Goal: Task Accomplishment & Management: Contribute content

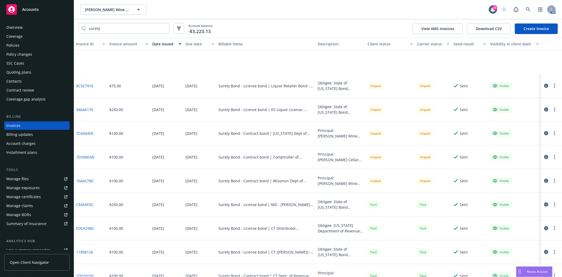
scroll to position [58, 0]
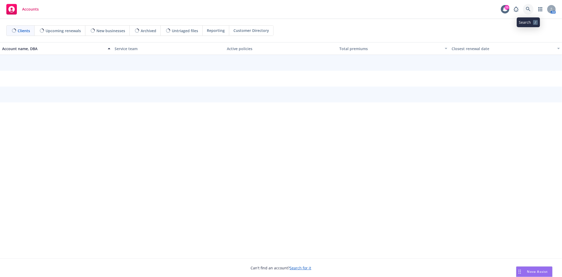
click at [529, 11] on icon at bounding box center [528, 9] width 5 height 5
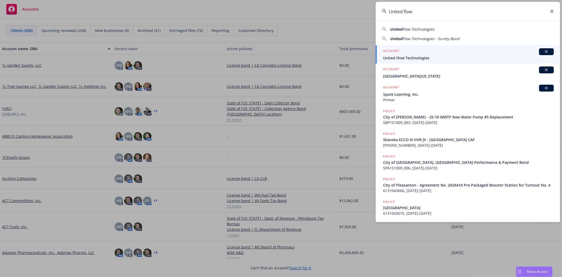
type input "United flow"
click at [425, 50] on div "ACCOUNT BI" at bounding box center [468, 51] width 171 height 7
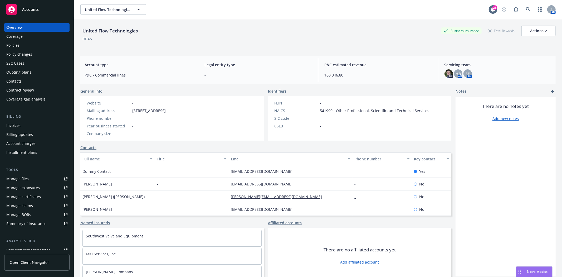
click at [16, 48] on div "Policies" at bounding box center [12, 45] width 13 height 8
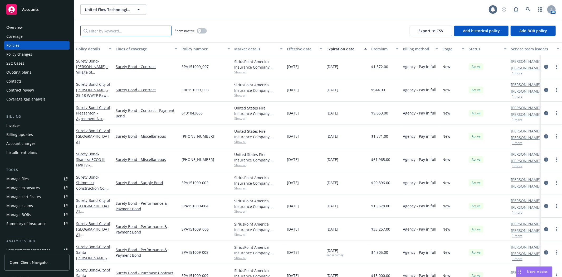
click at [112, 29] on input "Filter by keyword..." at bounding box center [125, 31] width 91 height 11
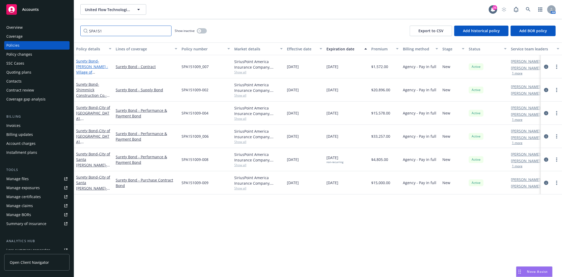
type input "SPA151"
click at [80, 61] on link "Surety Bond - Henry P. Thompson - Village of McConnelsville - McConnelsvville W…" at bounding box center [92, 77] width 33 height 38
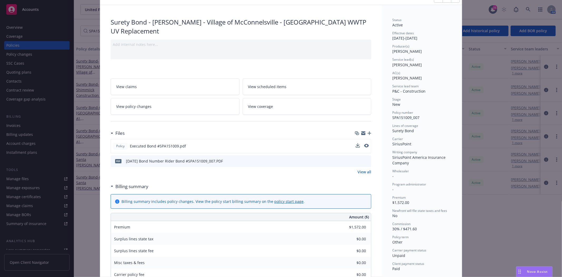
scroll to position [29, 0]
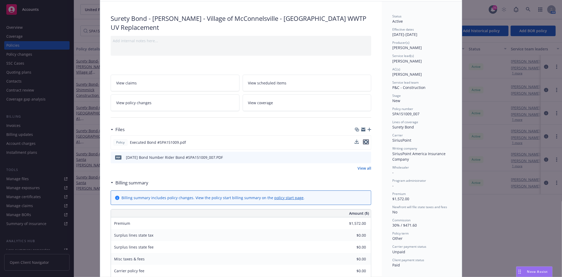
click at [363, 142] on icon "preview file" at bounding box center [365, 142] width 5 height 4
click at [367, 128] on icon "button" at bounding box center [369, 129] width 4 height 4
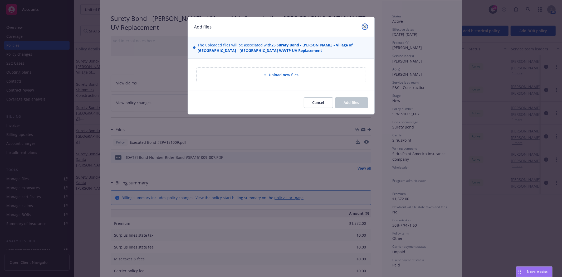
click at [363, 25] on icon "close" at bounding box center [364, 26] width 3 height 3
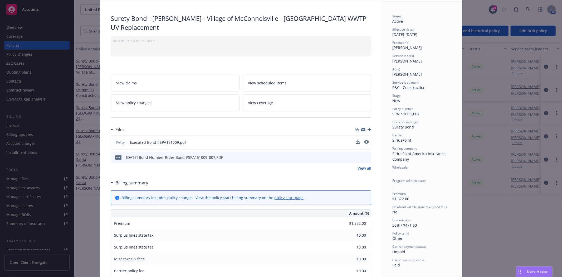
click at [360, 168] on link "View all" at bounding box center [364, 168] width 14 height 6
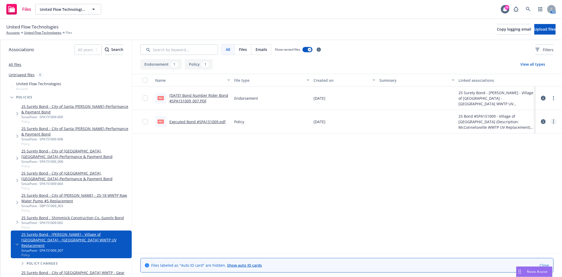
click at [552, 121] on link "more" at bounding box center [553, 121] width 6 height 6
click at [554, 98] on circle "more" at bounding box center [553, 97] width 1 height 1
click at [519, 105] on link "Archive" at bounding box center [530, 109] width 52 height 11
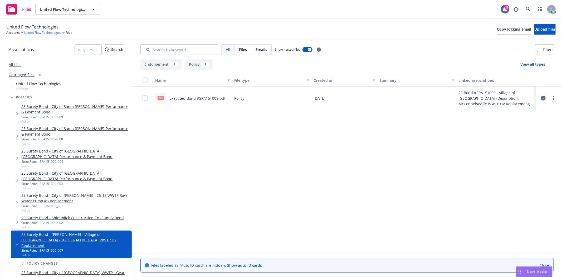
click at [42, 32] on link "United Flow Technologies" at bounding box center [42, 32] width 37 height 5
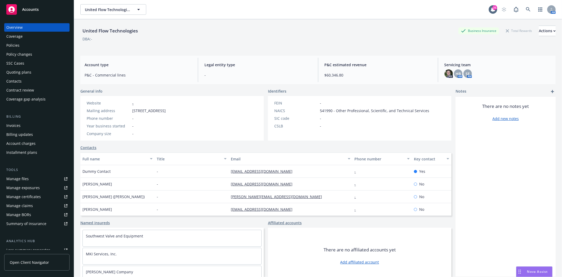
click at [21, 43] on div "Policies" at bounding box center [36, 45] width 61 height 8
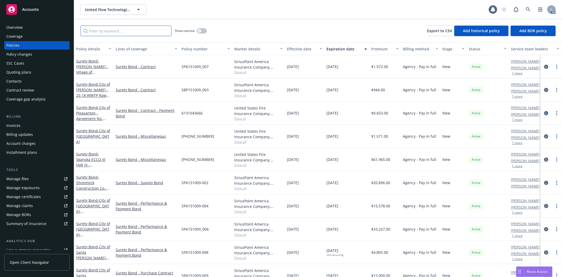
click at [114, 31] on input "Filter by keyword..." at bounding box center [125, 31] width 91 height 11
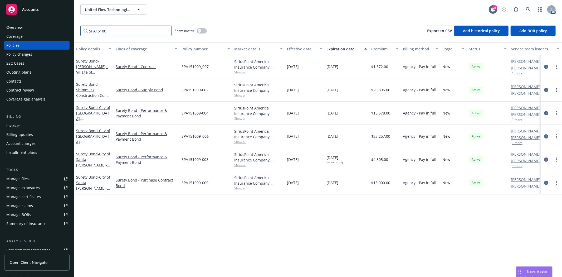
type input "SPA15100"
click at [90, 67] on span "- Henry P. Thompson - Village of McConnelsville - McConnelsvville WWTP UV Repla…" at bounding box center [92, 77] width 33 height 38
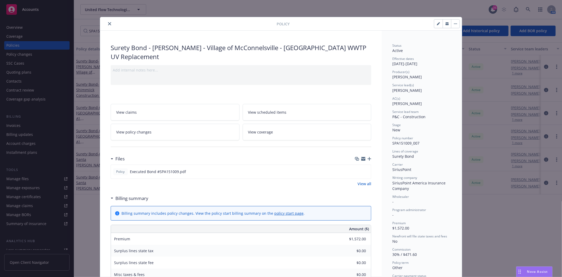
click at [368, 159] on icon "button" at bounding box center [369, 159] width 4 height 4
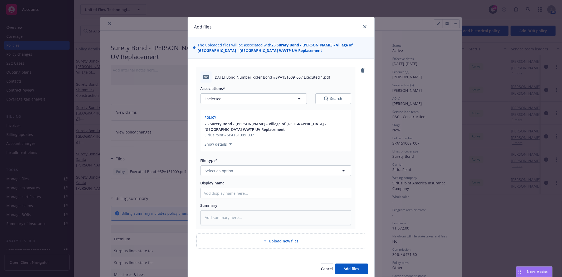
click at [235, 77] on span "2025 05 19 Bond Number Rider Bond #SPA151009_007 Executed 1.pdf" at bounding box center [272, 77] width 117 height 6
copy span "2025 05 19 Bond Number Rider Bond #SPA151009_007 Executed 1.pdf"
click at [234, 166] on button "Select an option" at bounding box center [275, 170] width 151 height 11
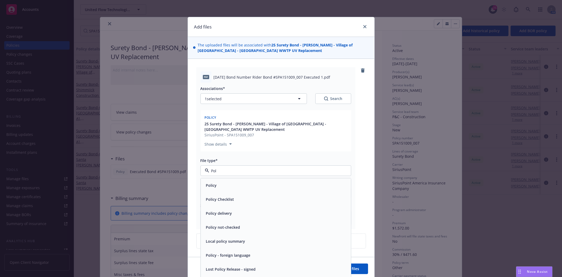
type input "Poli"
click at [223, 187] on div "Policy" at bounding box center [276, 185] width 144 height 8
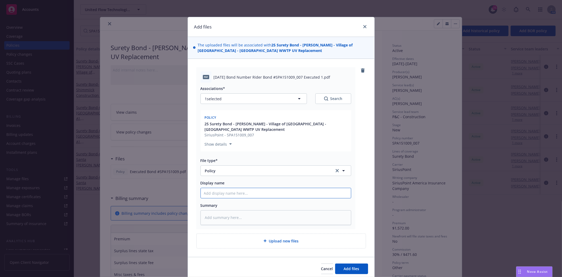
click at [223, 191] on input "Display name" at bounding box center [276, 193] width 150 height 10
paste input "2025 05 19 Bond Number Rider Bond #SPA151009_007 Executed 1.pdf"
type textarea "x"
type input "2025 05 19 Bond Number Rider Bond #SPA151009_007 Executed 1.pdf"
type textarea "x"
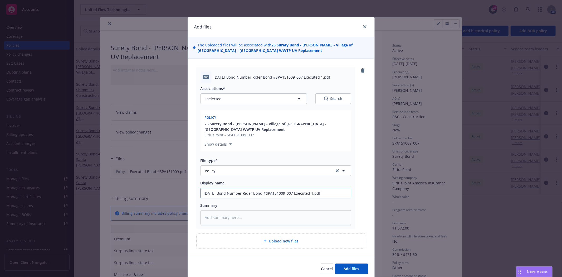
type input "2025 05 19 Bond Number Rider Bond #SPA151009_007 Executed 1.pd"
type textarea "x"
type input "2025 05 19 Bond Number Rider Bond #SPA151009_007 Executed 1.p"
type textarea "x"
type input "2025 05 19 Bond Number Rider Bond #SPA151009_007 Executed 1."
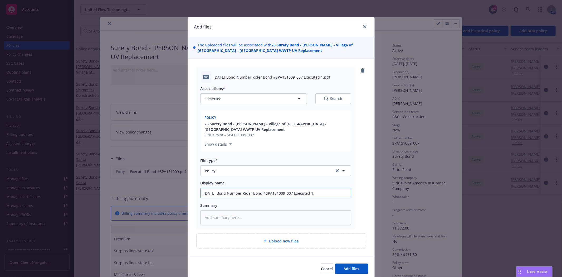
type textarea "x"
type input "2025 05 19 Bond Number Rider Bond #SPA151009_007 Executed 1"
type textarea "x"
type input "2025 05 19 Bond Number Rider Bond #SPA151009_007 Executed"
type textarea "x"
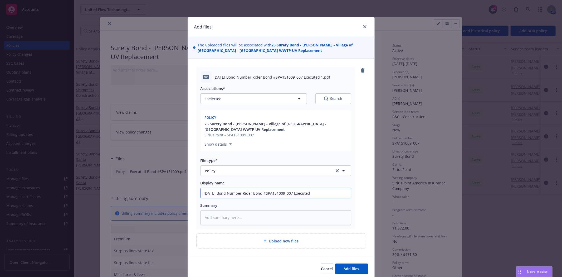
type input "2025 05 19 Bond Number Rider Bond #SPA151009_007 Executed"
type textarea "x"
type input "2025 05 19 Bond Number Rider Bond #SPA151009_007 Execu"
type textarea "x"
type input "2025 05 19 Bond Number Rider Bond #SPA151009_007 Exec"
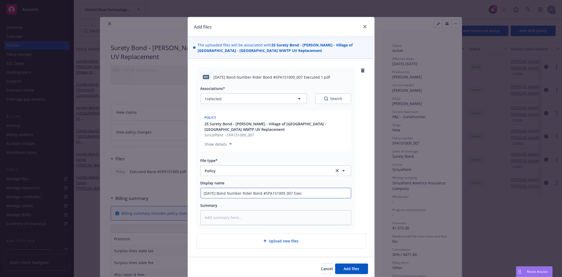
type textarea "x"
type input "2025 05 19 Bond Number Rider Bond #SPA151009_007 Exe"
type textarea "x"
type input "2025 05 19 Bond Number Rider Bond #SPA151009_007 Ex"
type textarea "x"
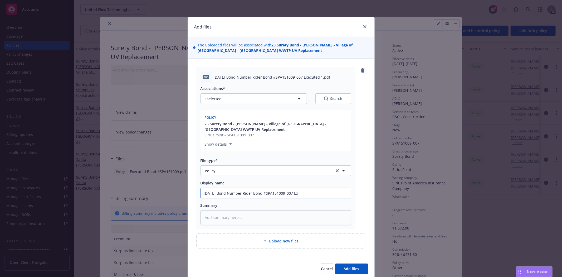
type input "2025 05 19 Bond Number Rider Bond #SPA151009_007 E"
type textarea "x"
type input "2025 05 19 Bond Number Rider Bond #SPA151009_007"
click at [335, 263] on button "Add files" at bounding box center [351, 268] width 33 height 11
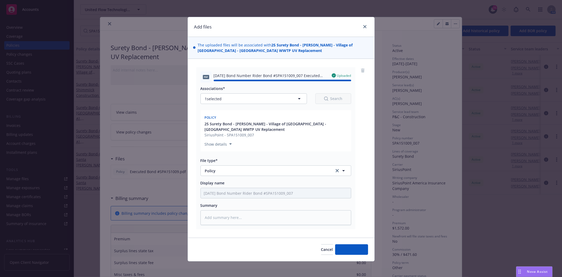
type textarea "x"
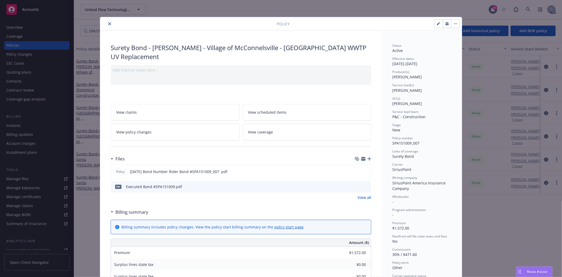
click at [108, 25] on icon "close" at bounding box center [109, 23] width 3 height 3
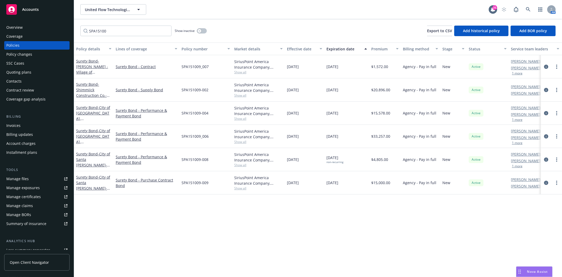
click at [29, 14] on div "Accounts" at bounding box center [36, 9] width 61 height 11
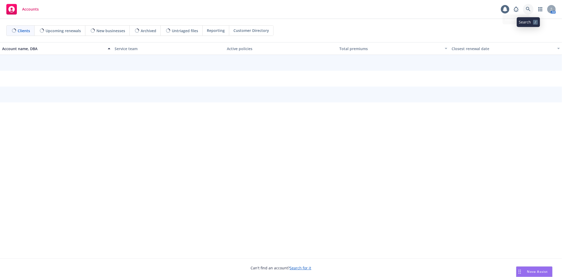
click at [530, 8] on icon at bounding box center [528, 9] width 5 height 5
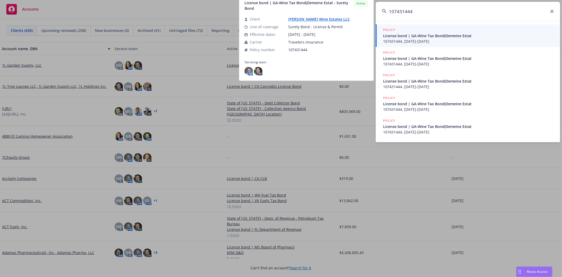
type input "107431444"
click at [456, 38] on span "License bond | GA-Wine Tax Bond(Demeine Estat" at bounding box center [468, 36] width 171 height 6
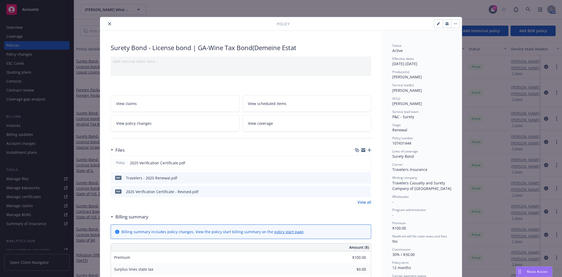
click at [108, 22] on icon "close" at bounding box center [109, 23] width 3 height 3
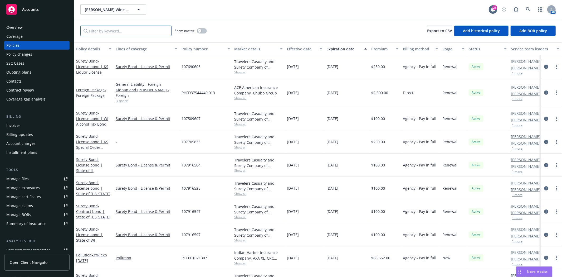
click at [99, 35] on input "Filter by keyword..." at bounding box center [125, 31] width 91 height 11
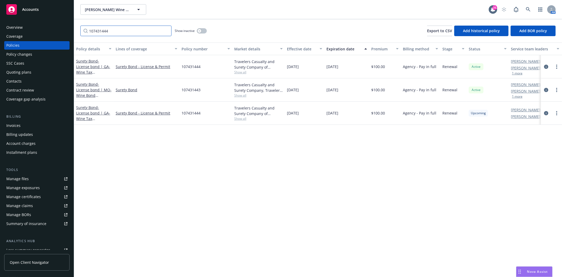
type input "107431444"
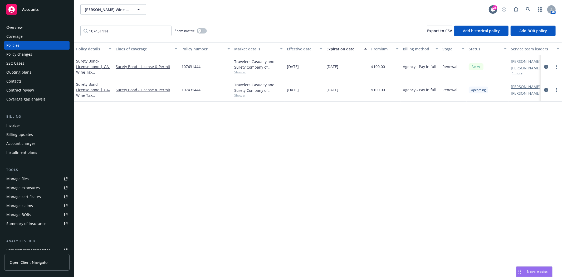
click at [90, 86] on div "Surety Bond - License bond | GA-Wine Tax Bond(Demeine Estat" at bounding box center [93, 89] width 35 height 17
click at [80, 87] on span "- License bond | GA-Wine Tax Bond(Demeine Estat" at bounding box center [93, 95] width 34 height 27
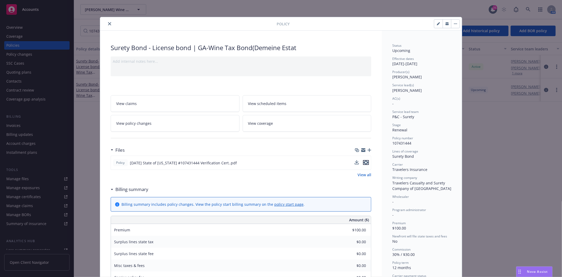
click at [363, 163] on icon "preview file" at bounding box center [365, 162] width 5 height 4
click at [362, 175] on link "View all" at bounding box center [364, 175] width 14 height 6
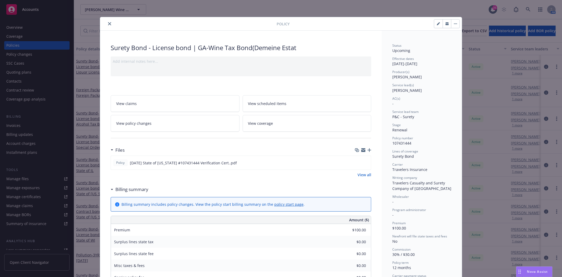
click at [367, 149] on icon "button" at bounding box center [369, 150] width 4 height 4
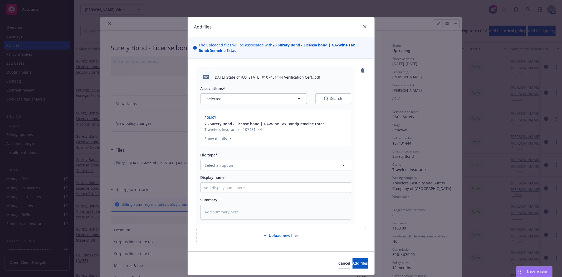
click at [215, 75] on span "2026 01 01 State of Georgia #107431444 Verification Cert..pdf" at bounding box center [267, 77] width 107 height 6
copy span "2026 01 01 State of Georgia #107431444 Verification Cert..pdf"
click at [221, 165] on span "Select an option" at bounding box center [219, 165] width 28 height 6
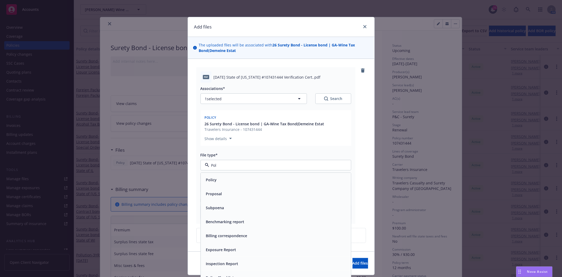
type input "Poli"
click at [218, 174] on div "Policy" at bounding box center [276, 180] width 150 height 14
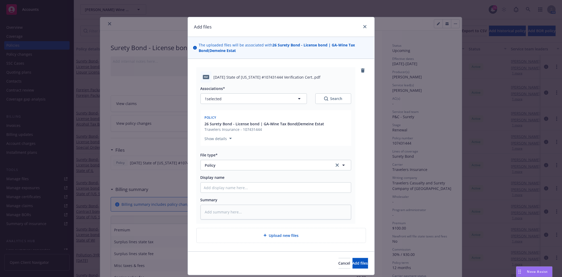
drag, startPoint x: 218, startPoint y: 181, endPoint x: 217, endPoint y: 185, distance: 4.3
click at [218, 182] on div "Display name" at bounding box center [275, 183] width 151 height 18
click at [217, 185] on input "Display name" at bounding box center [276, 187] width 150 height 10
paste input "2026 01 01 State of Georgia #107431444 Verification Cert..pdf"
type textarea "x"
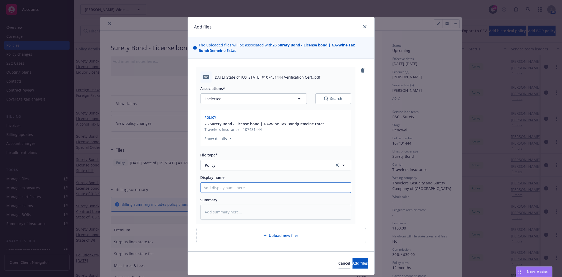
type input "2026 01 01 State of Georgia #107431444 Verification Cert..pdf"
type textarea "x"
type input "2026 01 01 State of Georgia #107431444 Verification Cert..pd"
type textarea "x"
type input "2026 01 01 State of Georgia #107431444 Verification Cert..p"
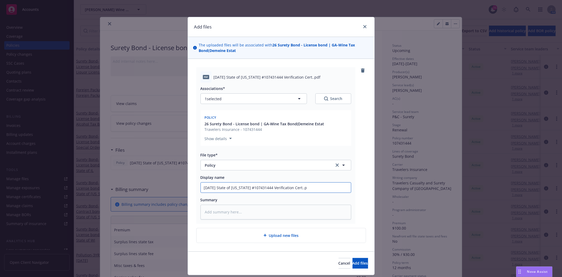
type textarea "x"
type input "2026 01 01 State of Georgia #107431444 Verification Cert.."
type textarea "x"
type input "2026 01 01 State of Georgia #107431444 Verification Cert."
click at [352, 258] on button "Add files" at bounding box center [360, 263] width 16 height 11
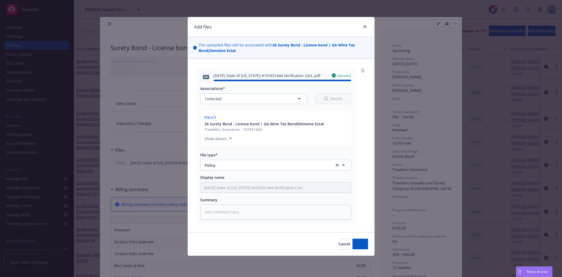
type textarea "x"
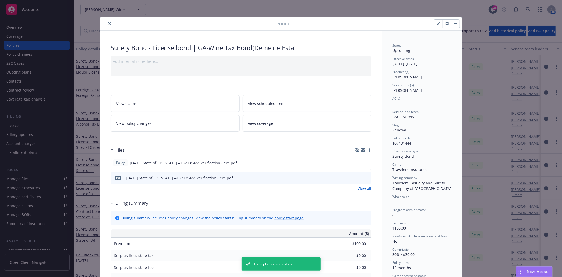
click at [363, 190] on link "View all" at bounding box center [364, 188] width 14 height 6
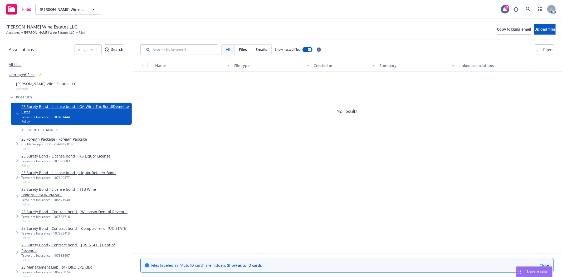
click at [243, 48] on span "Files" at bounding box center [243, 50] width 8 height 6
click at [29, 108] on link "26 Surety Bond - License bond | GA-Wine Tax Bond(Demeine Estat" at bounding box center [75, 109] width 108 height 11
click at [547, 263] on link "Close" at bounding box center [543, 265] width 9 height 6
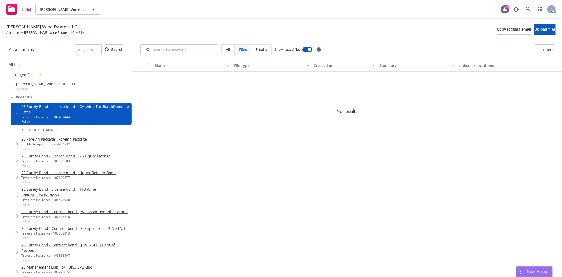
click at [17, 103] on div "26 Surety Bond - License bond | GA-Wine Tax Bond(Demeine Estat Travelers Insura…" at bounding box center [71, 113] width 121 height 22
click at [29, 107] on link "26 Surety Bond - License bond | GA-Wine Tax Bond(Demeine Estat" at bounding box center [75, 109] width 108 height 11
click at [14, 62] on link "All files" at bounding box center [15, 64] width 13 height 5
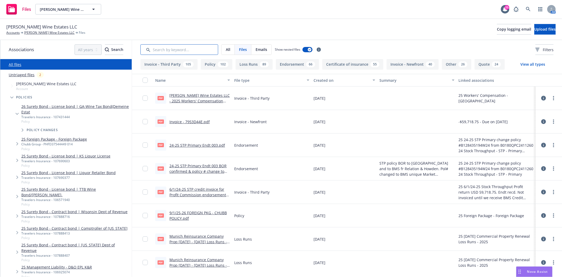
click at [177, 48] on input "Search by keyword..." at bounding box center [179, 49] width 78 height 11
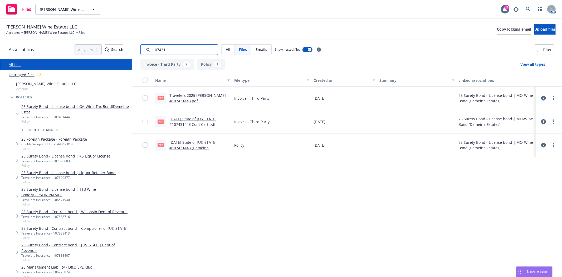
type input "107431"
click at [217, 64] on div "1" at bounding box center [217, 64] width 7 height 6
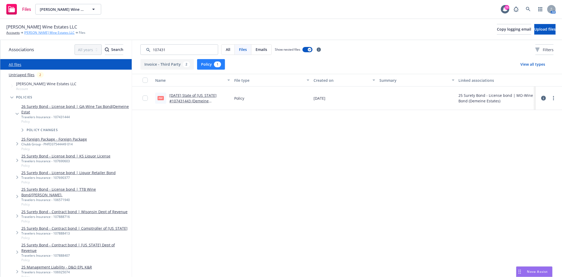
click at [26, 33] on link "[PERSON_NAME] Wine Estates LLC" at bounding box center [49, 32] width 51 height 5
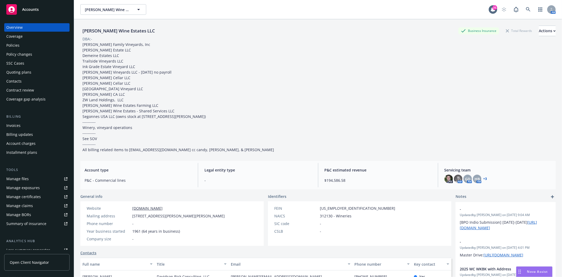
click at [14, 44] on div "Policies" at bounding box center [12, 45] width 13 height 8
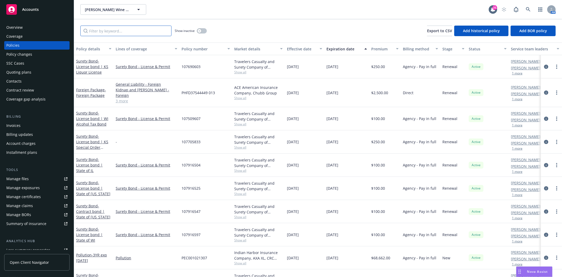
click at [99, 31] on input "Filter by keyword..." at bounding box center [125, 31] width 91 height 11
type input "1444"
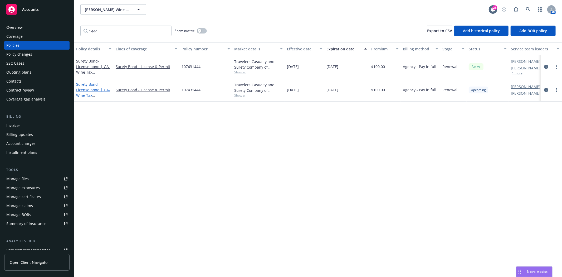
click at [94, 88] on span "- License bond | GA-Wine Tax Bond(Demeine Estat" at bounding box center [93, 95] width 34 height 27
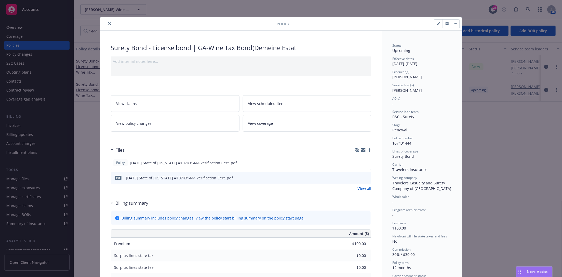
click at [365, 187] on link "View all" at bounding box center [364, 188] width 14 height 6
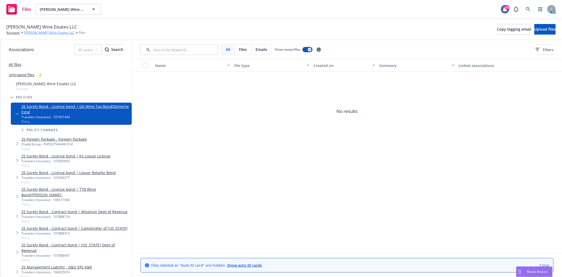
click at [29, 35] on link "[PERSON_NAME] Wine Estates LLC" at bounding box center [49, 32] width 51 height 5
